Goal: Transaction & Acquisition: Subscribe to service/newsletter

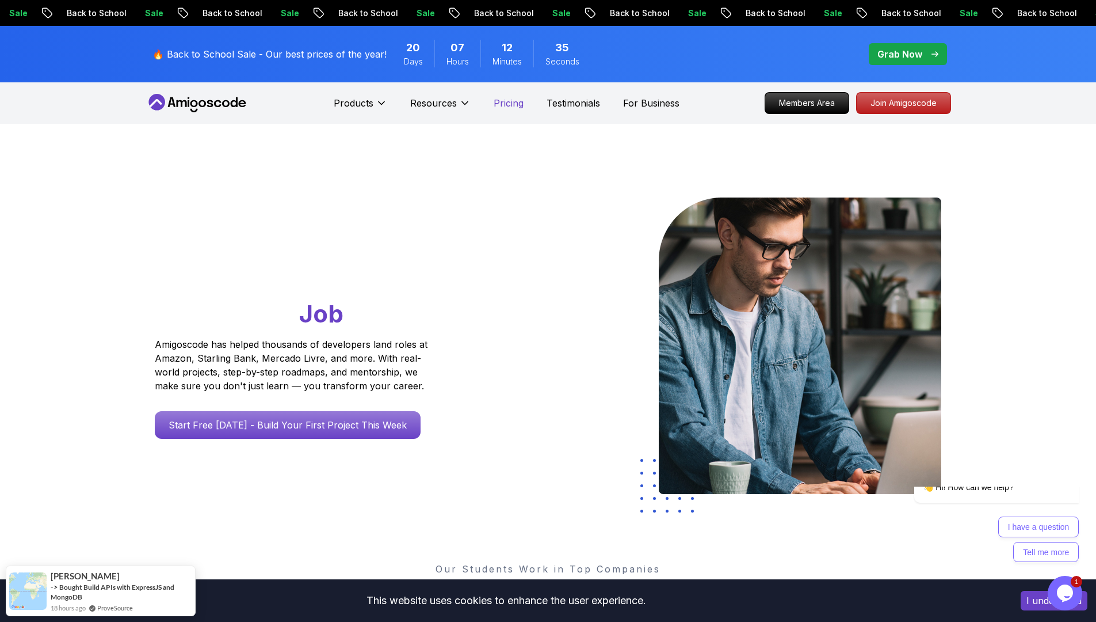
click at [495, 101] on p "Pricing" at bounding box center [509, 103] width 30 height 14
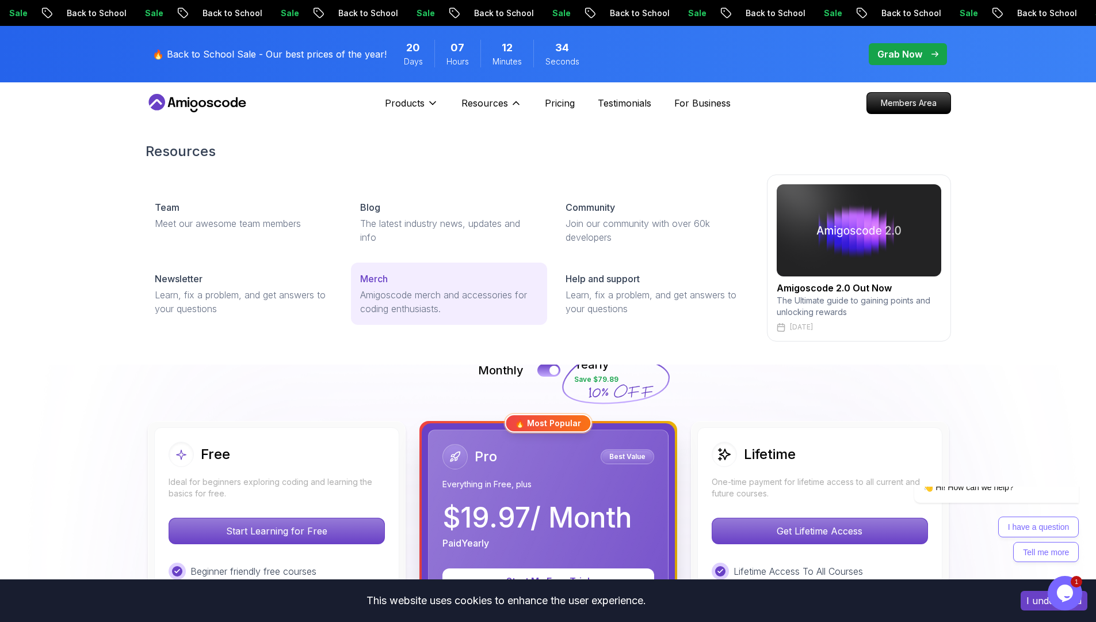
scroll to position [238, 0]
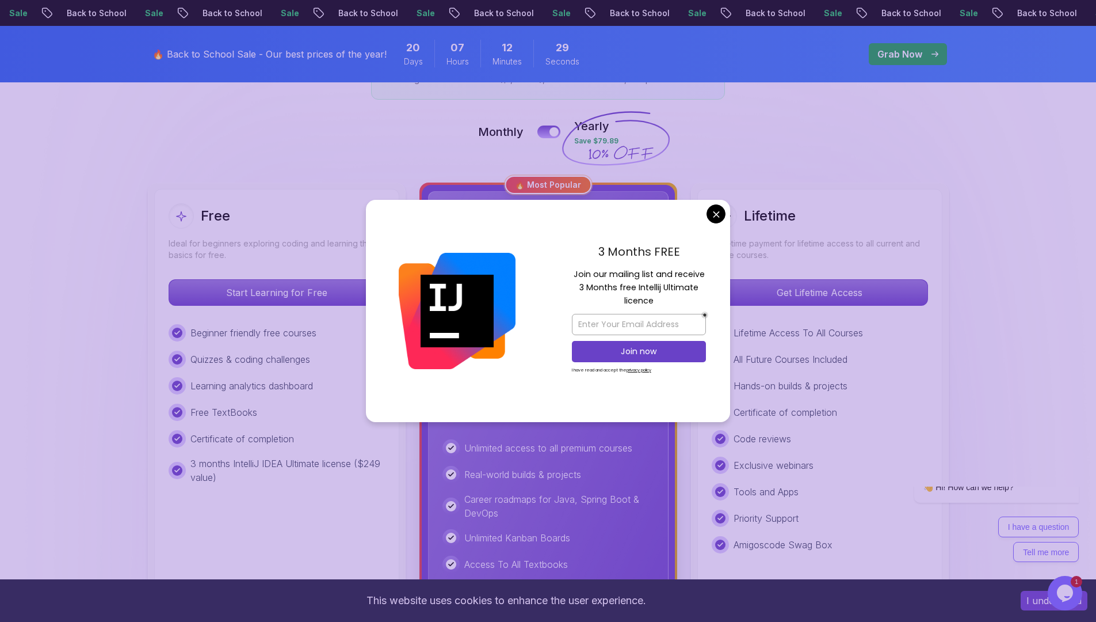
click at [704, 220] on div "3 Months FREE Join our mailing list and receive 3 Months free Intellij Ultimate…" at bounding box center [639, 311] width 182 height 222
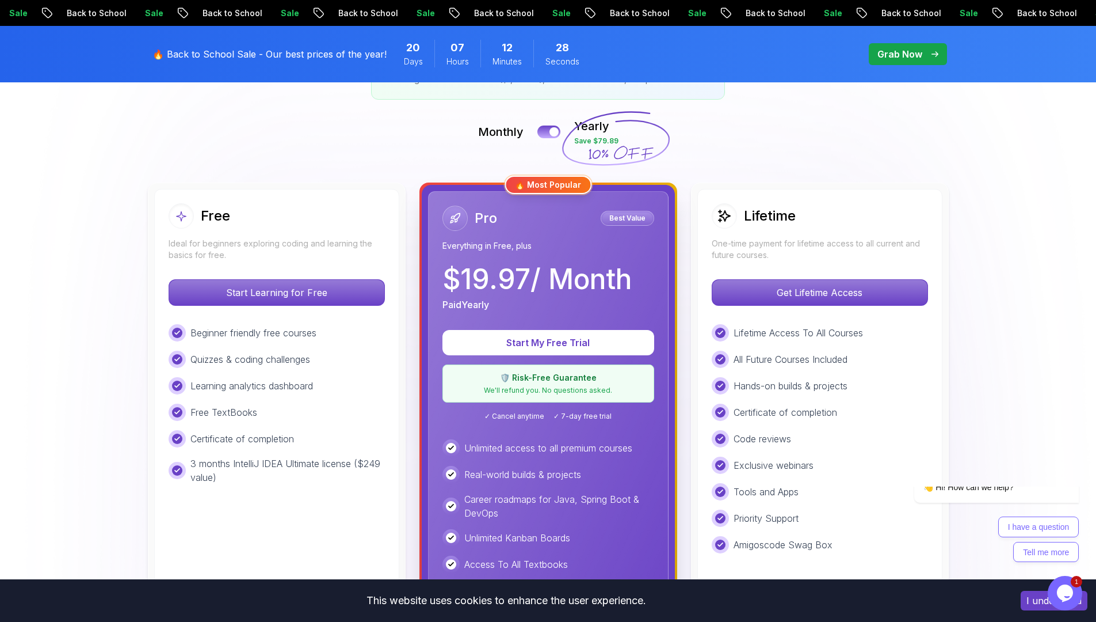
click at [566, 337] on p "Start My Free Trial" at bounding box center [548, 342] width 175 height 13
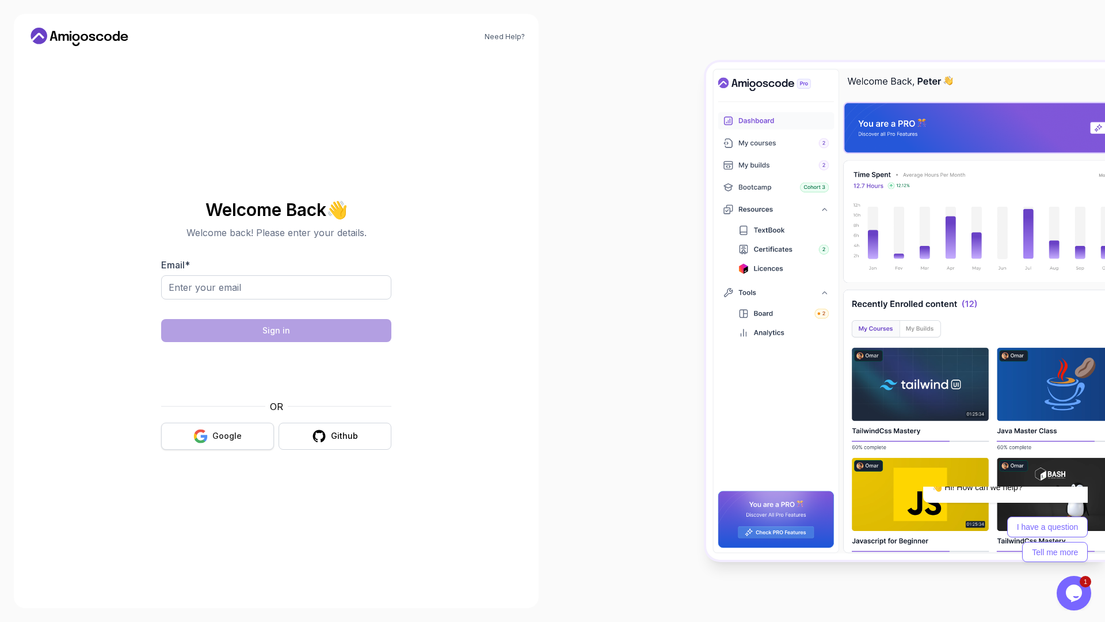
click at [231, 435] on div "Google" at bounding box center [226, 436] width 29 height 12
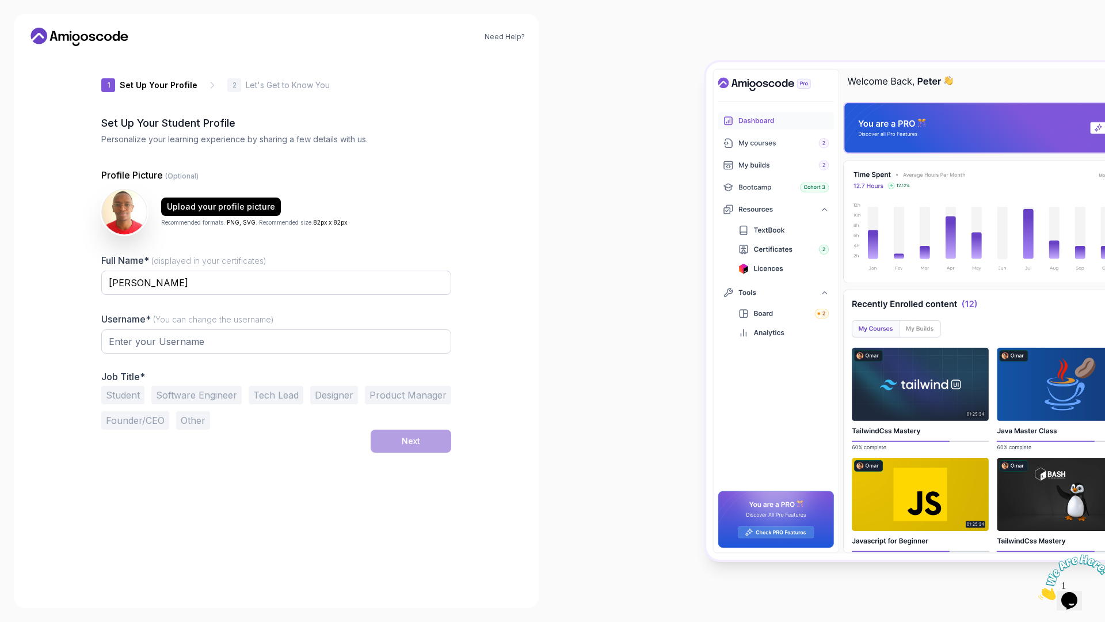
type input "sturdyiguanad5d41"
click at [176, 397] on button "Software Engineer" at bounding box center [196, 395] width 90 height 18
click at [415, 443] on div "Next" at bounding box center [411, 441] width 18 height 12
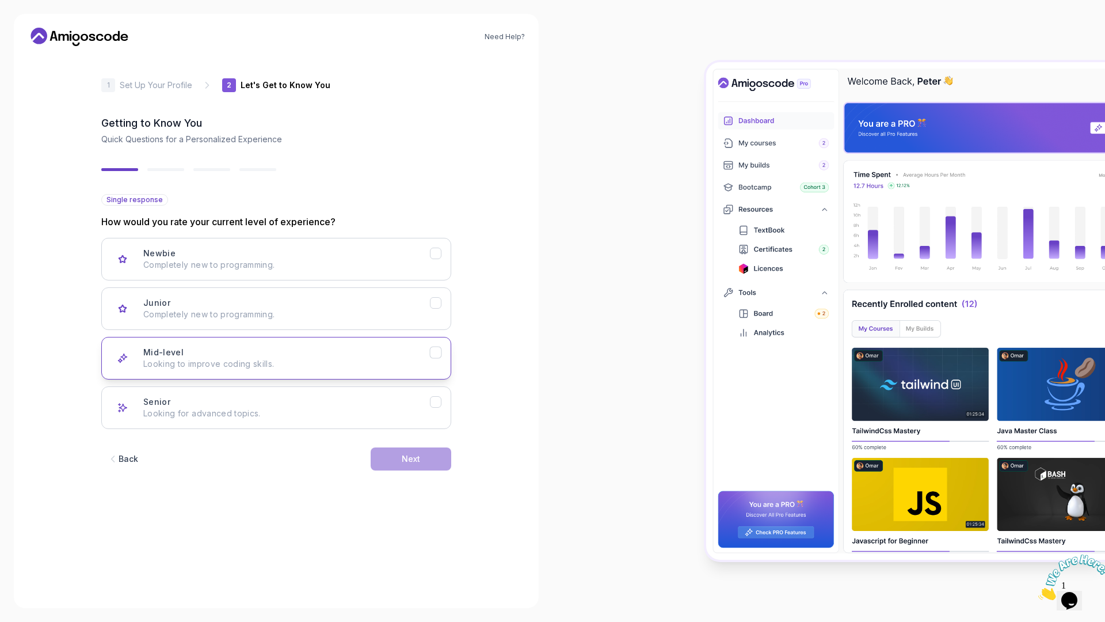
click at [247, 355] on div "Mid-level Looking to improve coding skills." at bounding box center [286, 357] width 287 height 23
click at [441, 399] on div "Senior" at bounding box center [436, 402] width 12 height 12
click at [417, 454] on div "Next" at bounding box center [411, 459] width 18 height 12
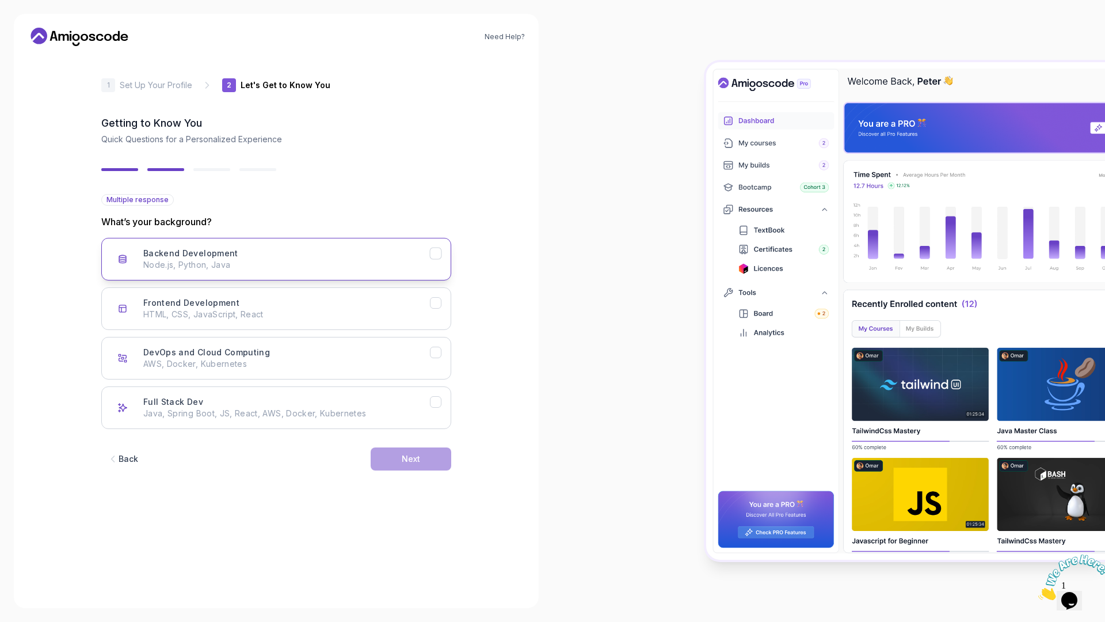
click at [441, 256] on icon "Backend Development" at bounding box center [436, 253] width 11 height 11
click at [434, 405] on icon "Full Stack Dev" at bounding box center [436, 402] width 11 height 11
click at [420, 462] on div "Next" at bounding box center [411, 459] width 18 height 12
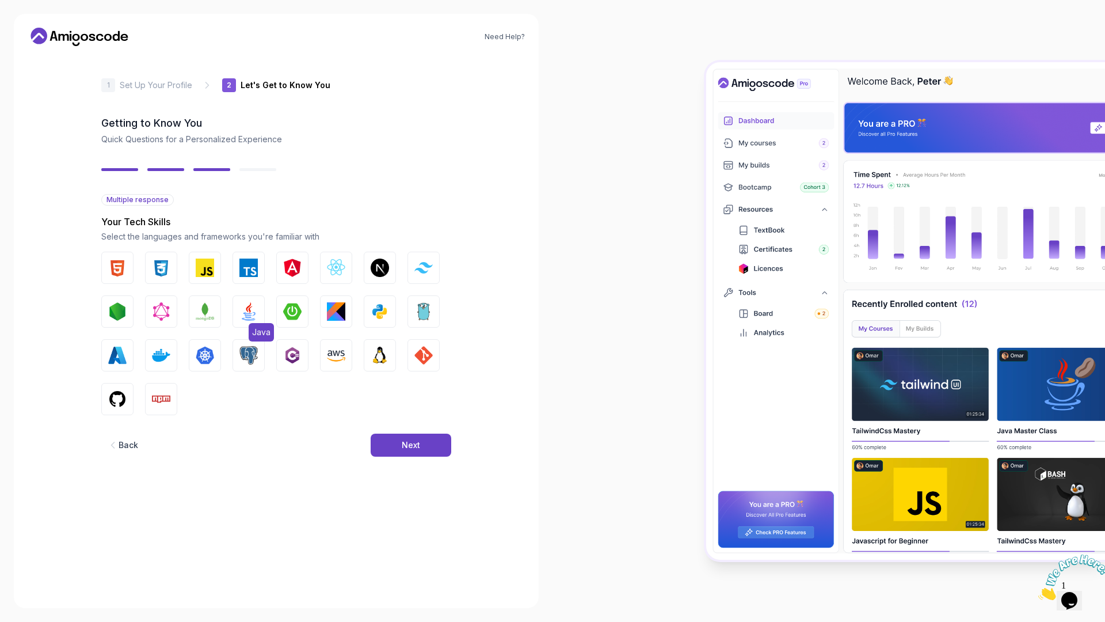
click at [251, 311] on img "button" at bounding box center [248, 311] width 18 height 18
click at [384, 441] on button "Next" at bounding box center [411, 444] width 81 height 23
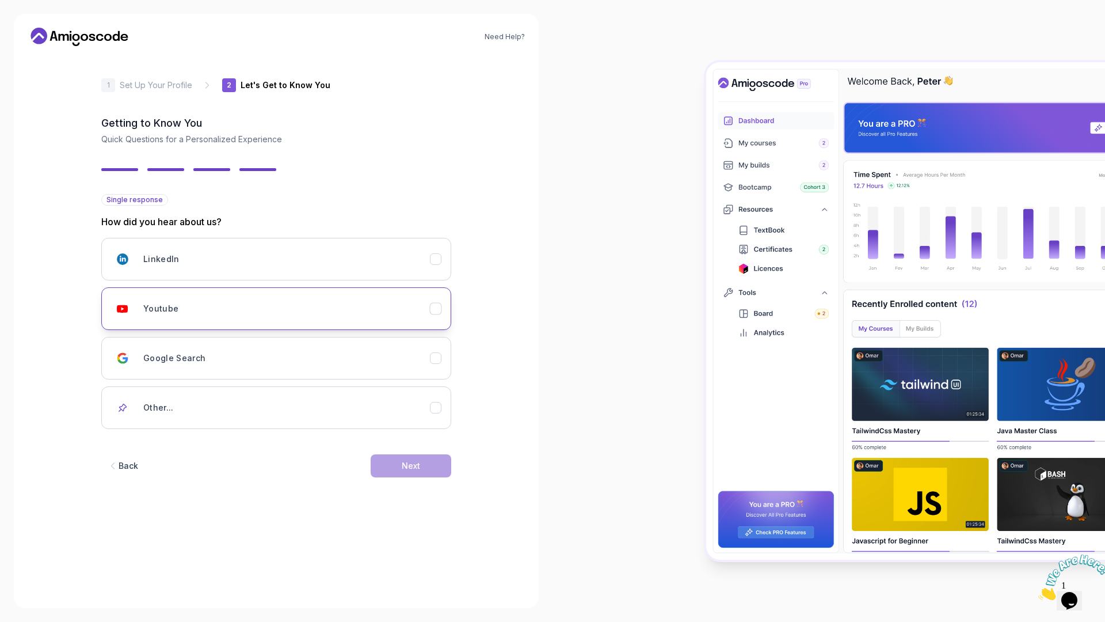
click at [431, 315] on button "Youtube" at bounding box center [276, 308] width 350 height 43
click at [424, 467] on button "Next" at bounding box center [411, 465] width 81 height 23
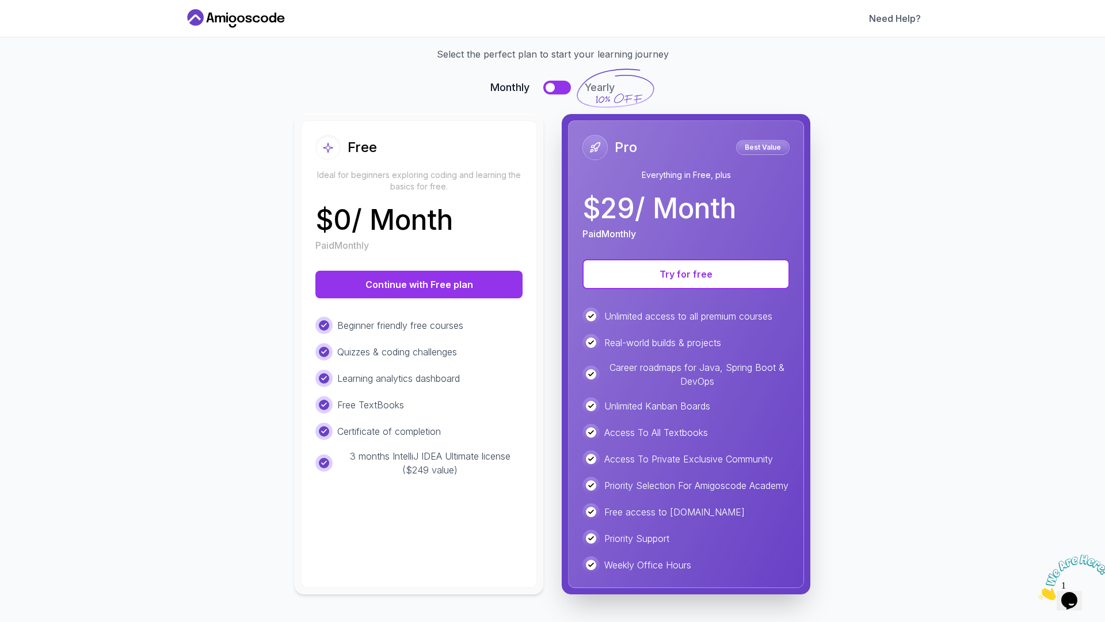
scroll to position [56, 0]
click at [661, 266] on button "Try for free" at bounding box center [685, 274] width 207 height 30
click at [732, 269] on button "Try for free" at bounding box center [685, 274] width 207 height 30
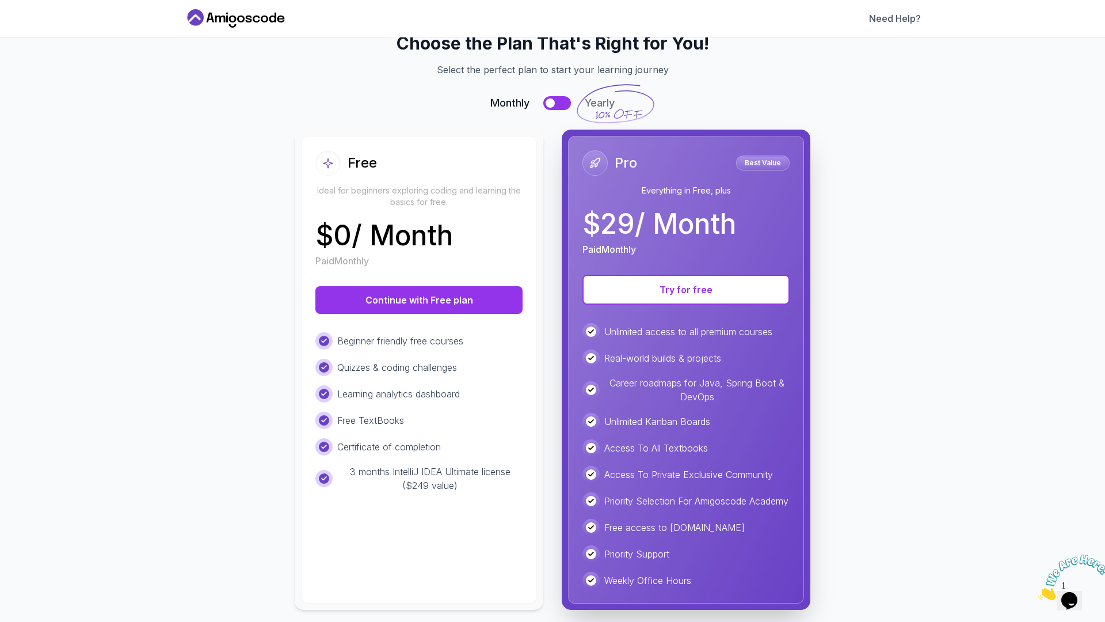
scroll to position [0, 0]
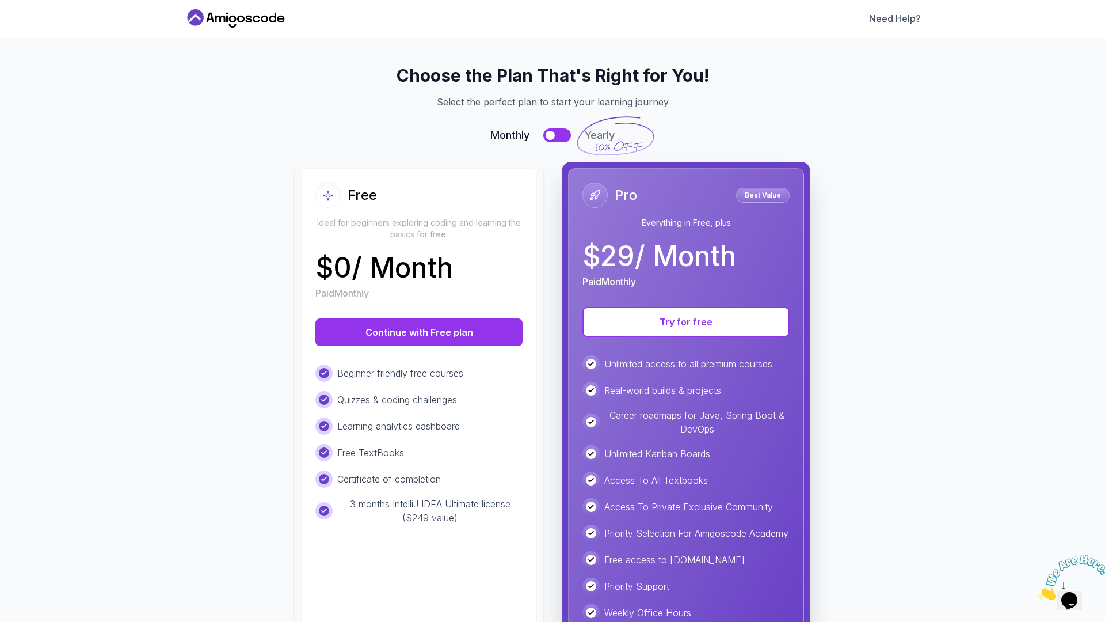
click at [559, 139] on button at bounding box center [557, 135] width 28 height 14
